Goal: Task Accomplishment & Management: Use online tool/utility

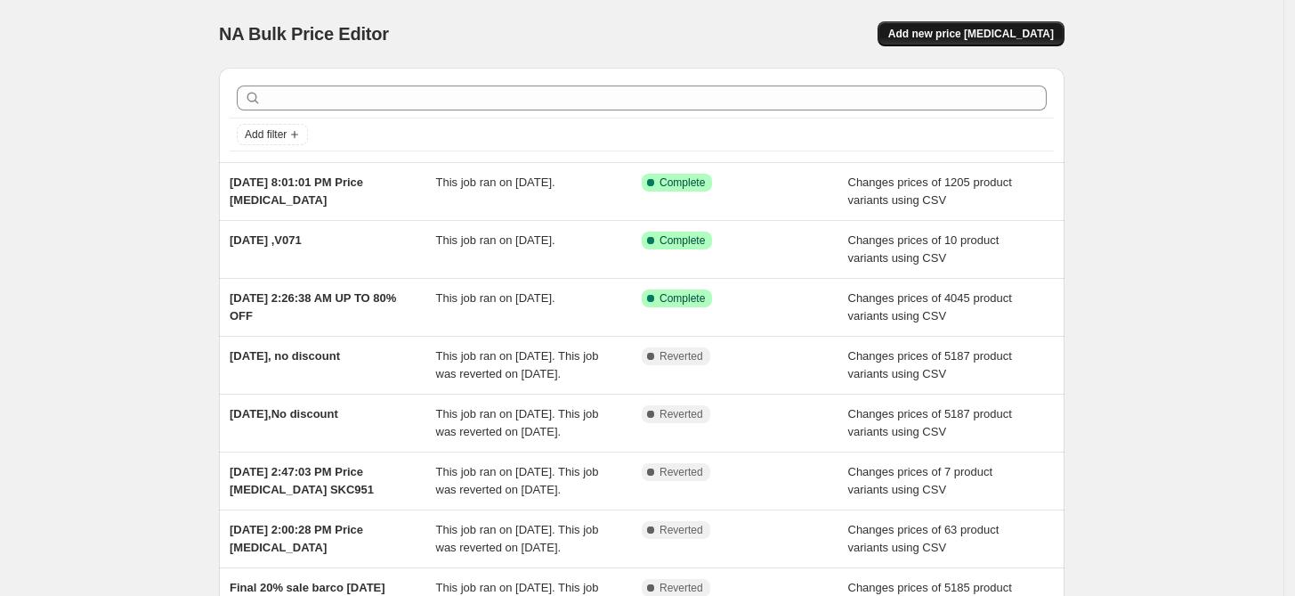
click at [1010, 28] on span "Add new price [MEDICAL_DATA]" at bounding box center [971, 34] width 166 height 14
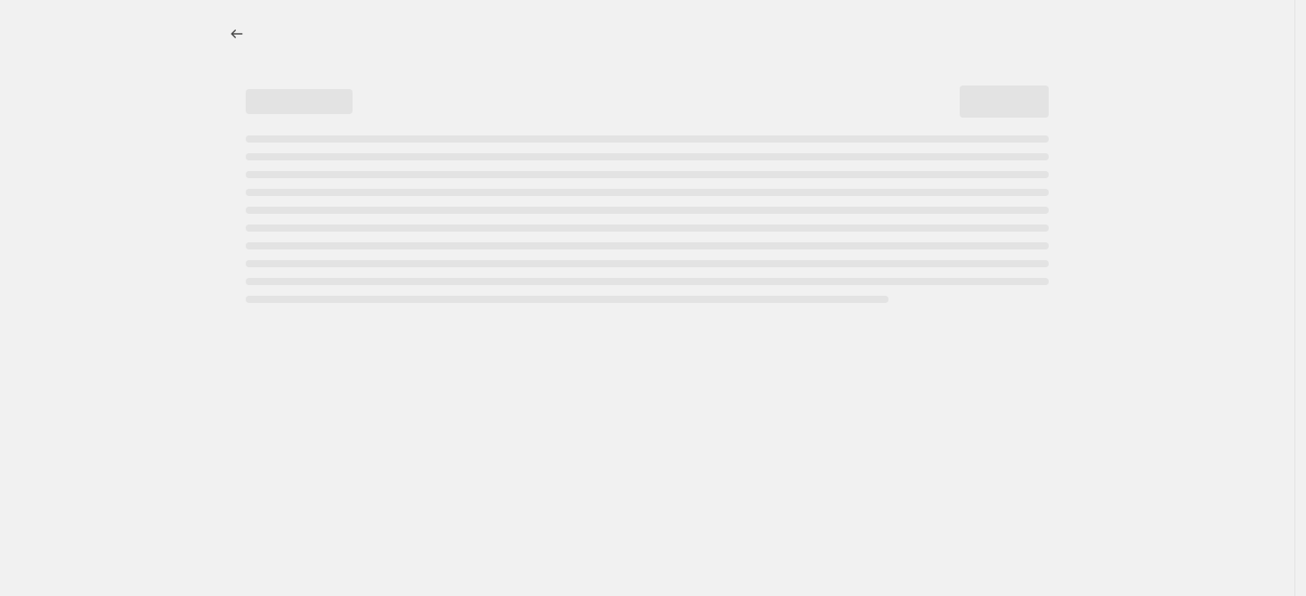
select select "percentage"
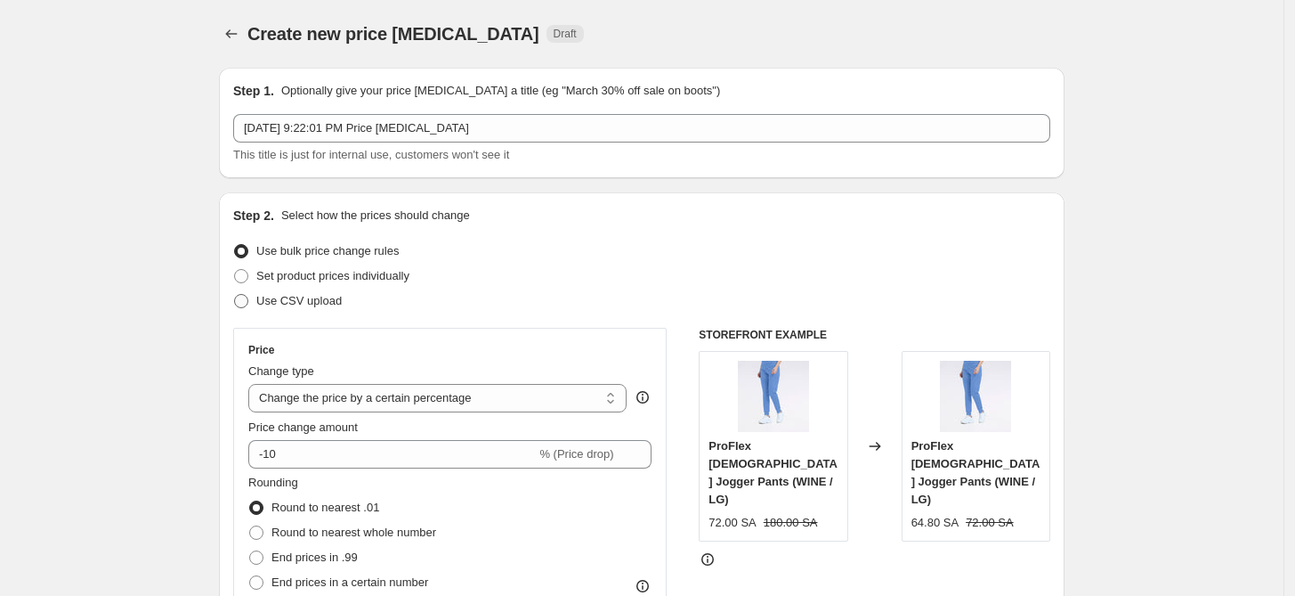
click at [321, 294] on span "Use CSV upload" at bounding box center [298, 300] width 85 height 13
click at [235, 294] on input "Use CSV upload" at bounding box center [234, 294] width 1 height 1
radio input "true"
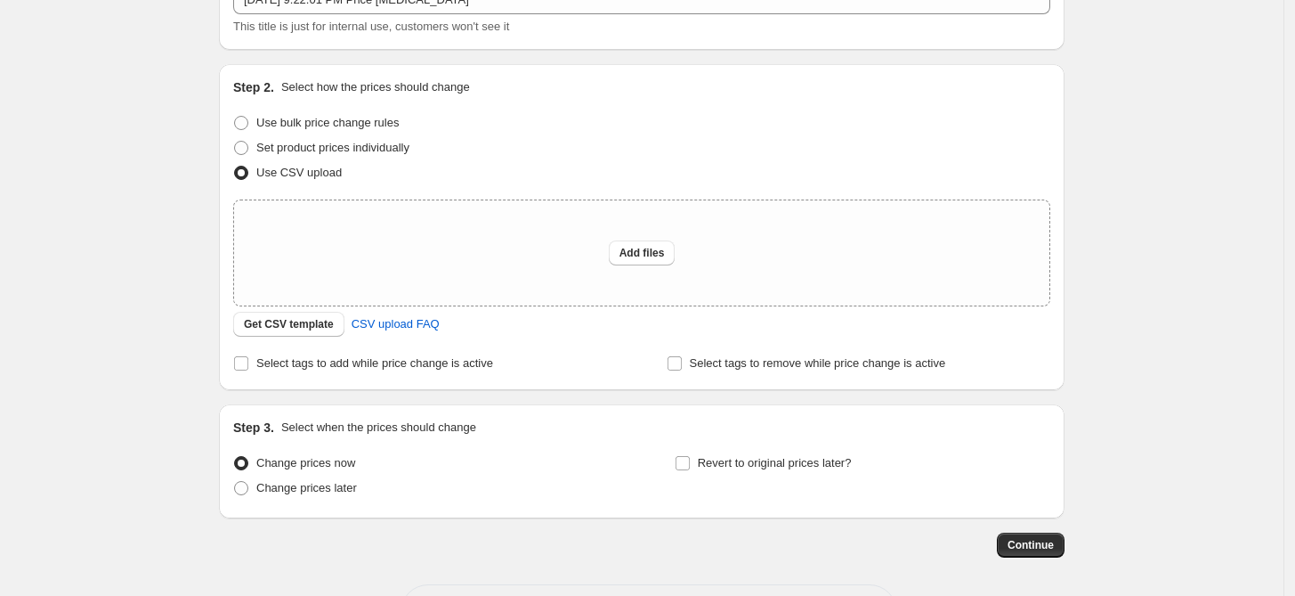
scroll to position [164, 0]
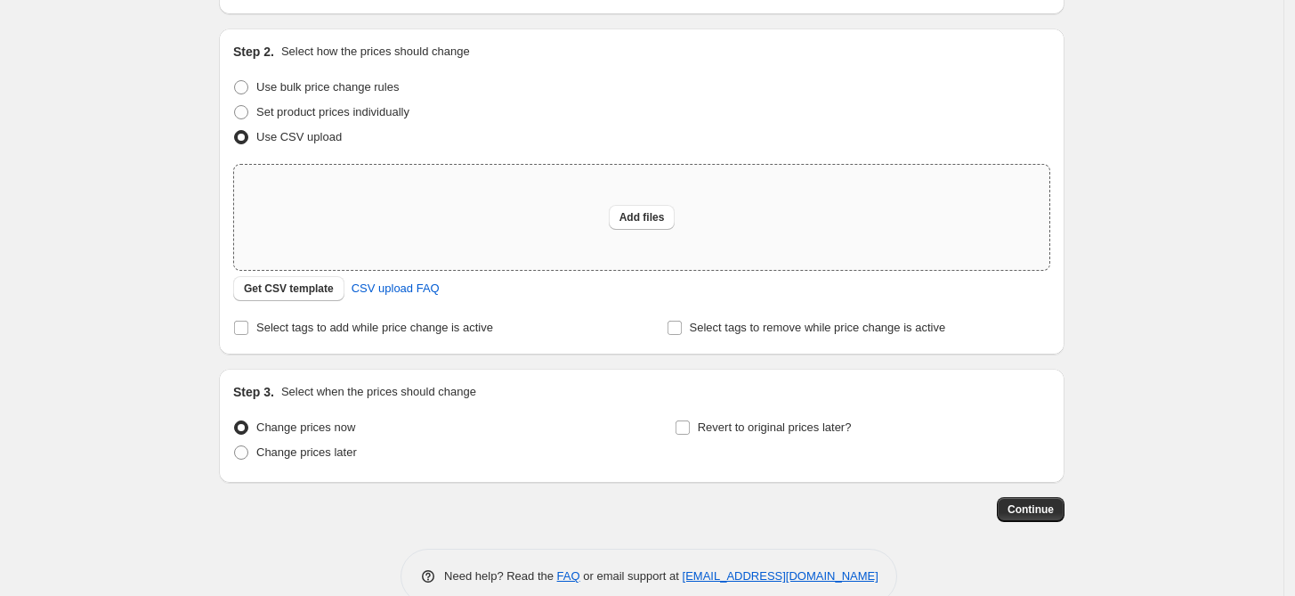
click at [502, 218] on div "Add files" at bounding box center [641, 217] width 815 height 105
type input "C:\fakepath\csv_template_user_42156ثثثثث.csv"
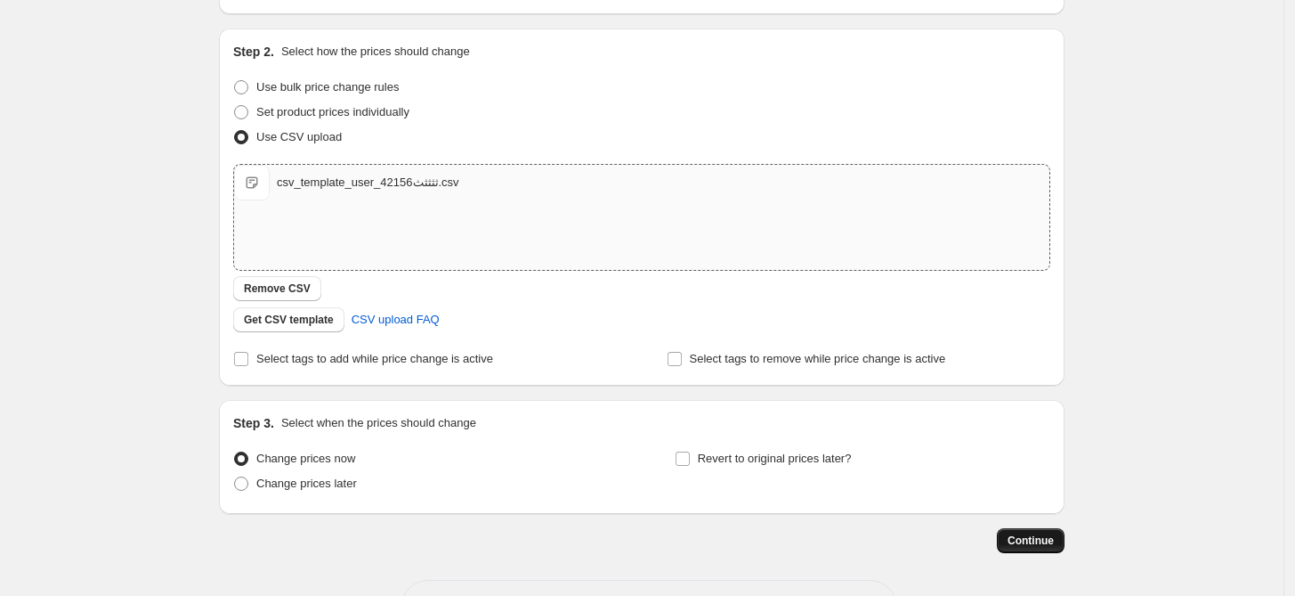
click at [1031, 544] on span "Continue" at bounding box center [1031, 540] width 46 height 14
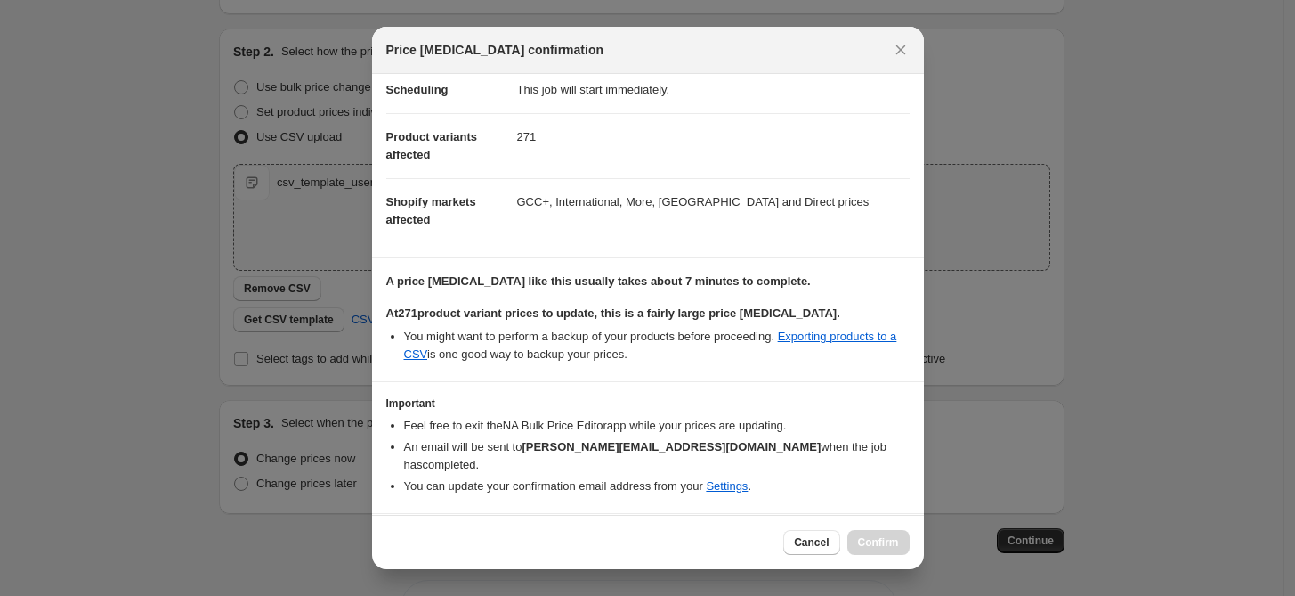
scroll to position [71, 0]
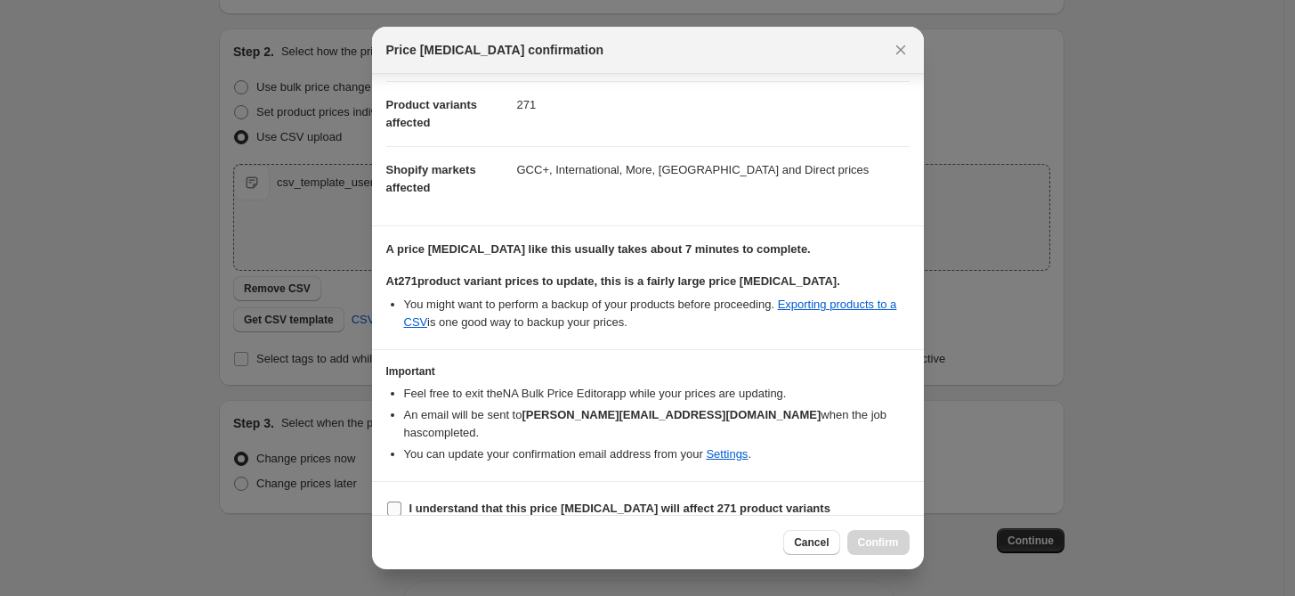
click at [476, 501] on b "I understand that this price [MEDICAL_DATA] will affect 271 product variants" at bounding box center [620, 507] width 421 height 13
click at [402, 501] on input "I understand that this price [MEDICAL_DATA] will affect 271 product variants" at bounding box center [394, 508] width 14 height 14
checkbox input "true"
click at [863, 541] on span "Confirm" at bounding box center [878, 542] width 41 height 14
